Goal: Information Seeking & Learning: Learn about a topic

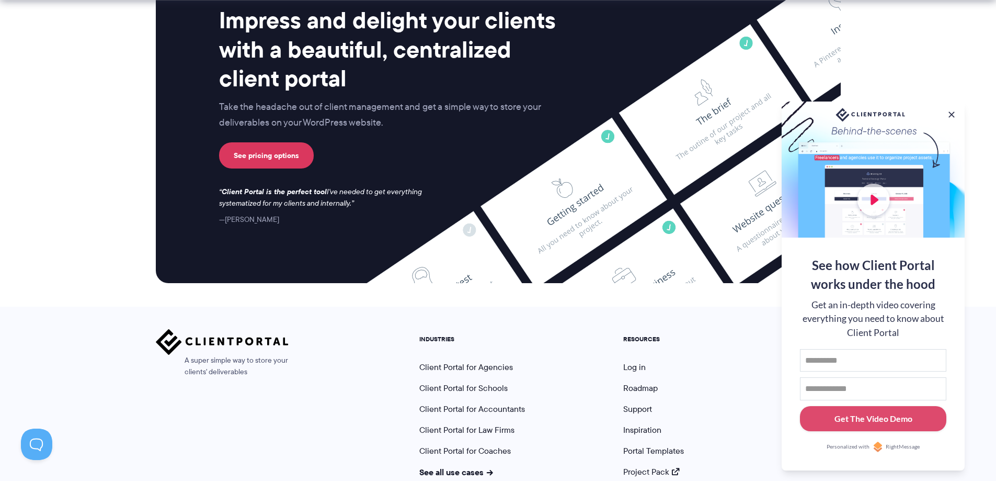
scroll to position [2754, 0]
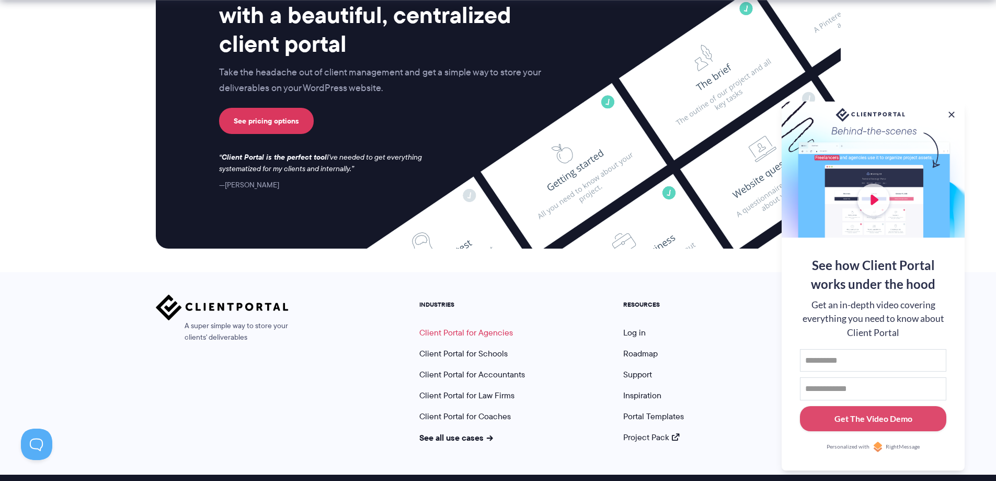
click at [489, 326] on link "Client Portal for Agencies" at bounding box center [466, 332] width 94 height 12
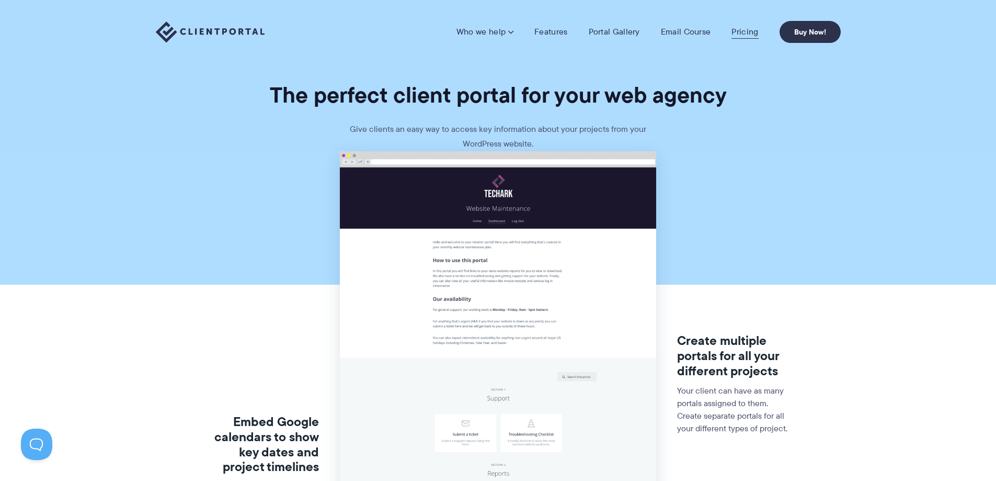
click at [744, 37] on link "Pricing" at bounding box center [745, 32] width 27 height 10
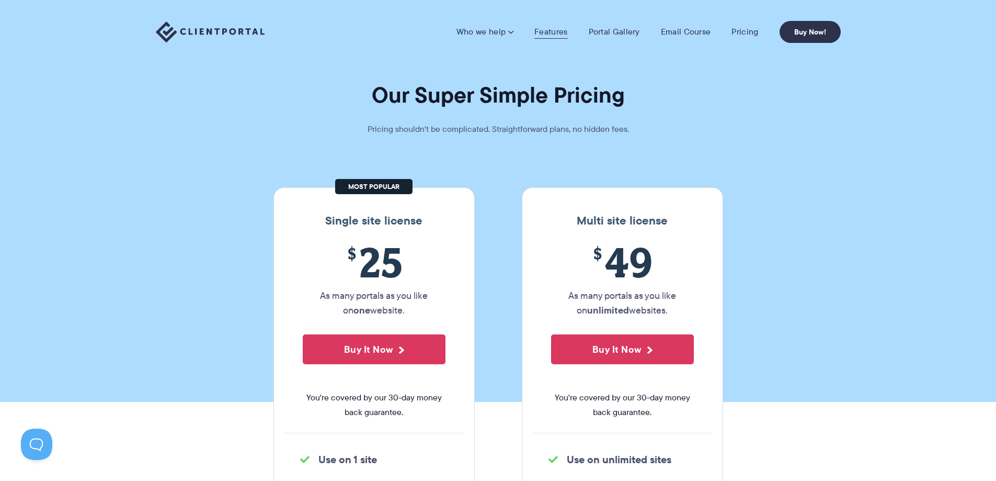
click at [550, 33] on link "Features" at bounding box center [551, 32] width 33 height 10
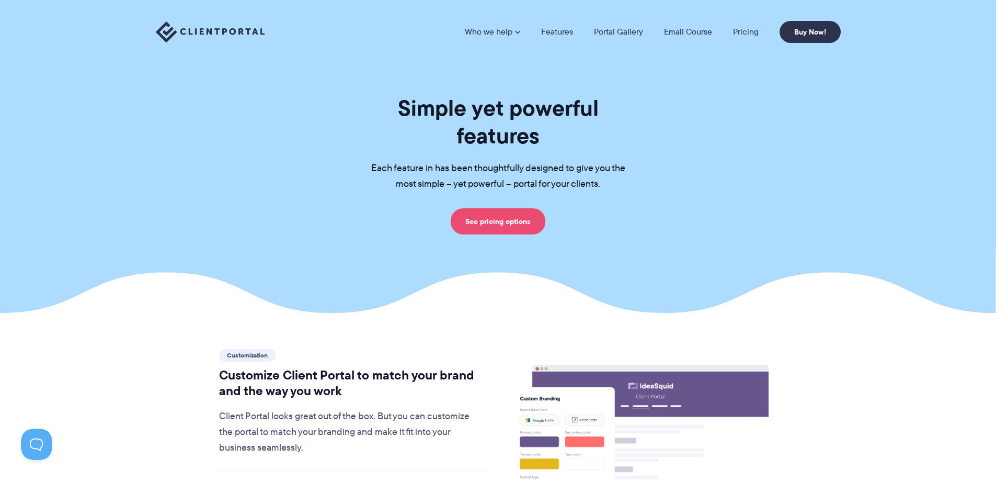
click at [508, 208] on link "See pricing options" at bounding box center [498, 221] width 95 height 26
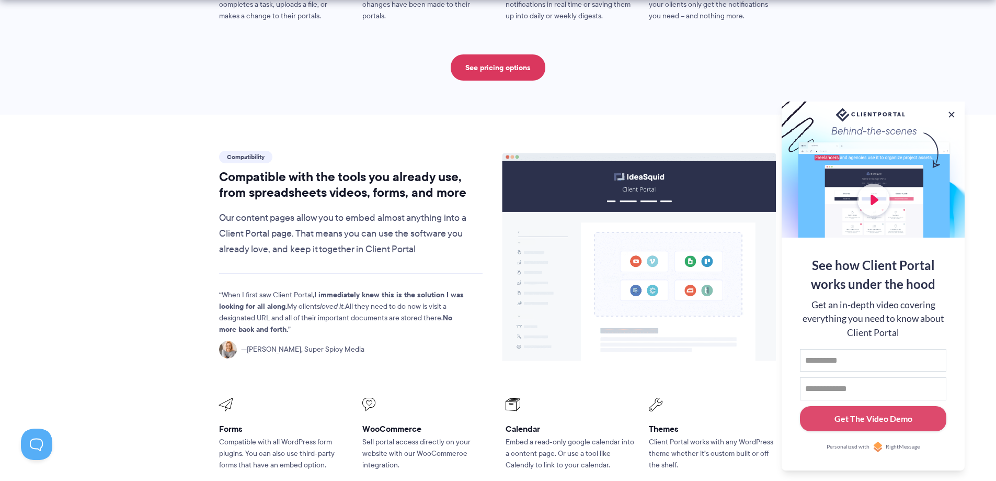
scroll to position [1360, 0]
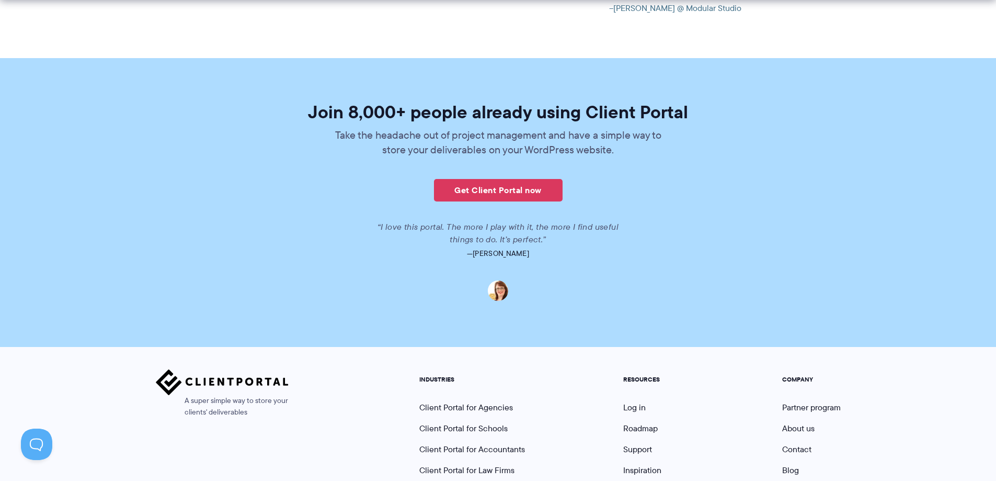
scroll to position [2560, 0]
